Goal: Task Accomplishment & Management: Manage account settings

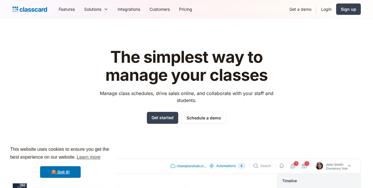
click at [330, 11] on link "Login" at bounding box center [326, 9] width 20 height 13
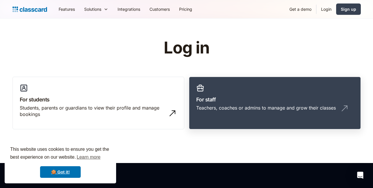
click at [297, 91] on link "For staff Teachers, coaches or admins to manage and grow their classes" at bounding box center [275, 103] width 172 height 53
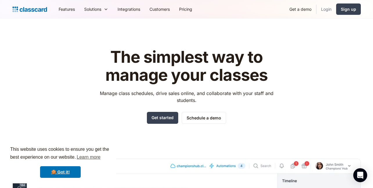
click at [327, 10] on link "Login" at bounding box center [326, 9] width 20 height 13
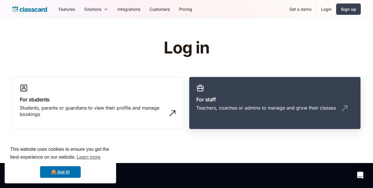
click at [216, 104] on link "For staff Teachers, coaches or admins to manage and grow their classes" at bounding box center [275, 103] width 172 height 53
